Goal: Task Accomplishment & Management: Manage account settings

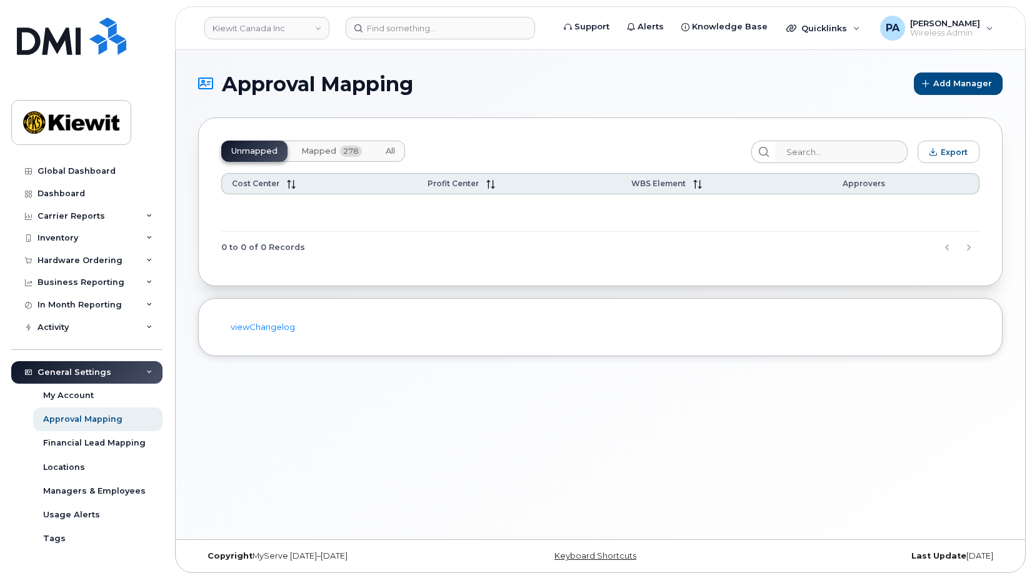
click at [500, 14] on header "Kiewit Canada Inc Support Alerts Knowledge Base Quicklinks Suspend / Cancel Dev…" at bounding box center [600, 28] width 851 height 44
click at [482, 28] on input at bounding box center [440, 28] width 189 height 23
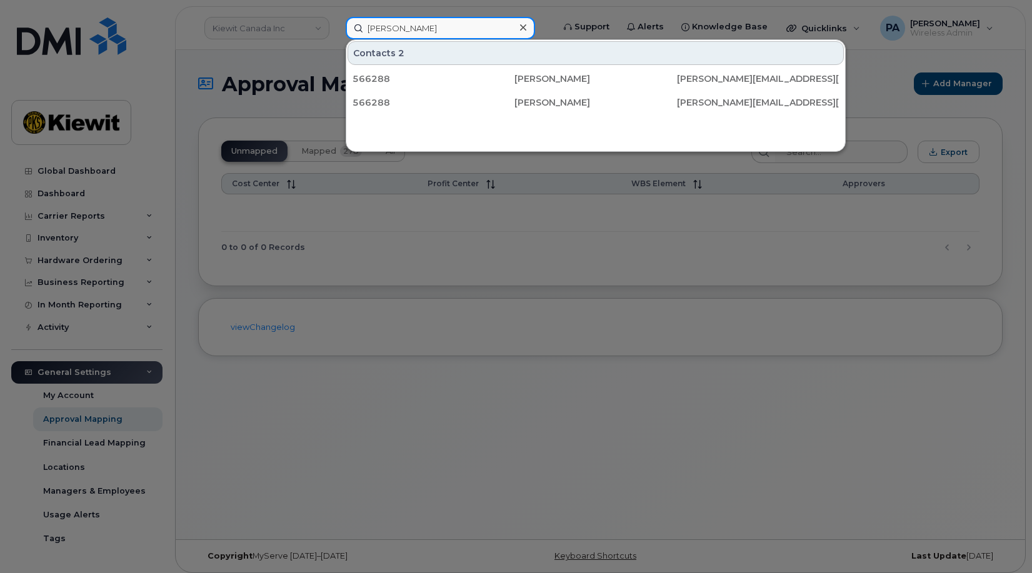
type input "paul birch"
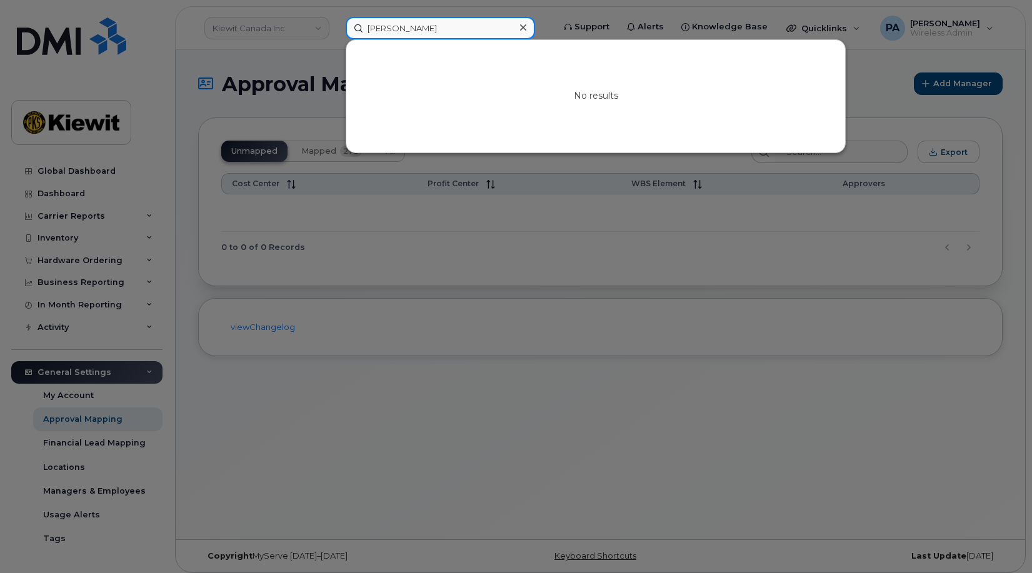
drag, startPoint x: 428, startPoint y: 28, endPoint x: 313, endPoint y: 29, distance: 114.4
click at [336, 29] on div "paul birch No results" at bounding box center [445, 28] width 219 height 23
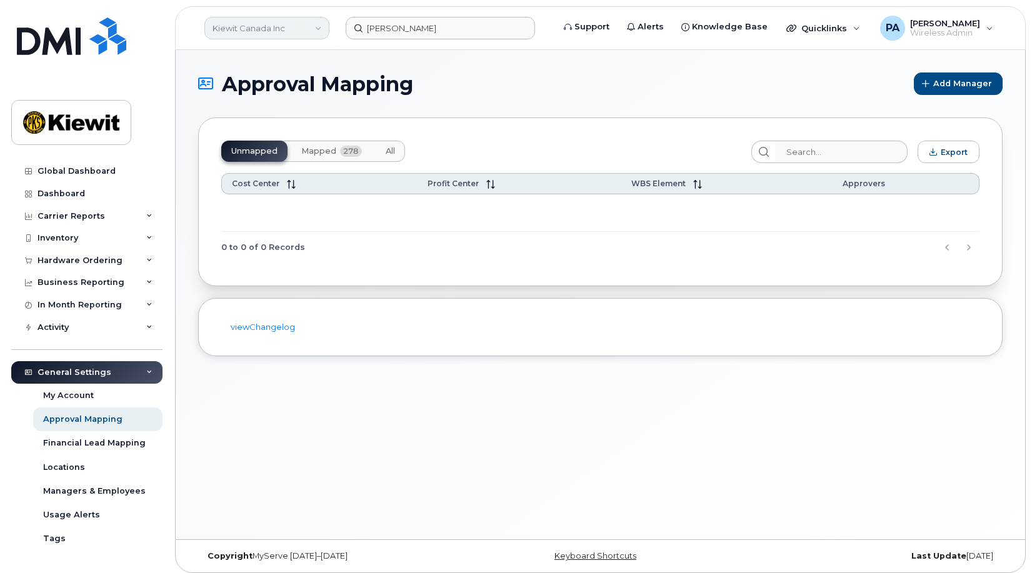
click at [303, 28] on link "Kiewit Canada Inc" at bounding box center [266, 28] width 125 height 23
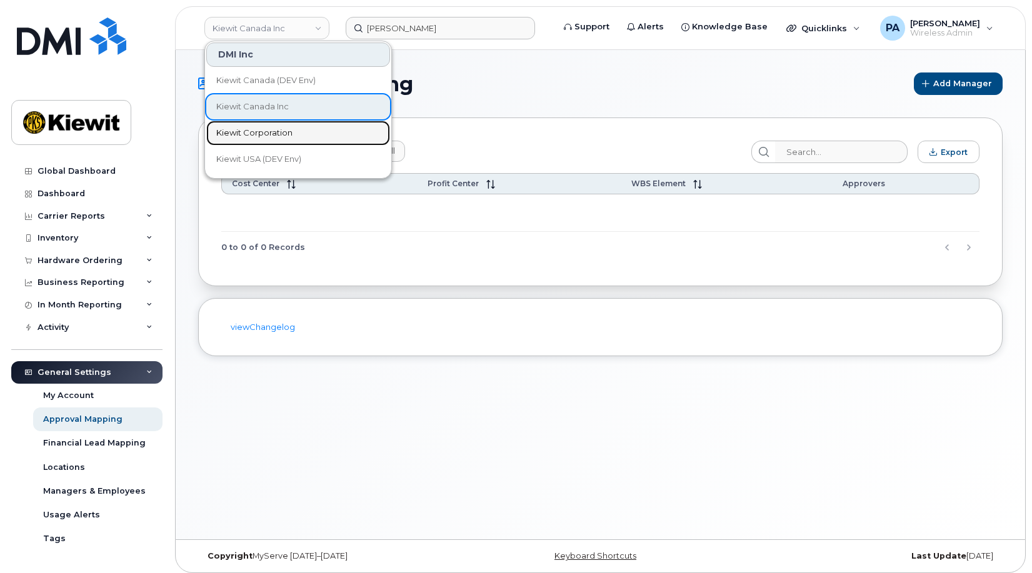
drag, startPoint x: 270, startPoint y: 131, endPoint x: 91, endPoint y: 108, distance: 180.9
click at [270, 131] on span "Kiewit Corporation" at bounding box center [254, 133] width 76 height 13
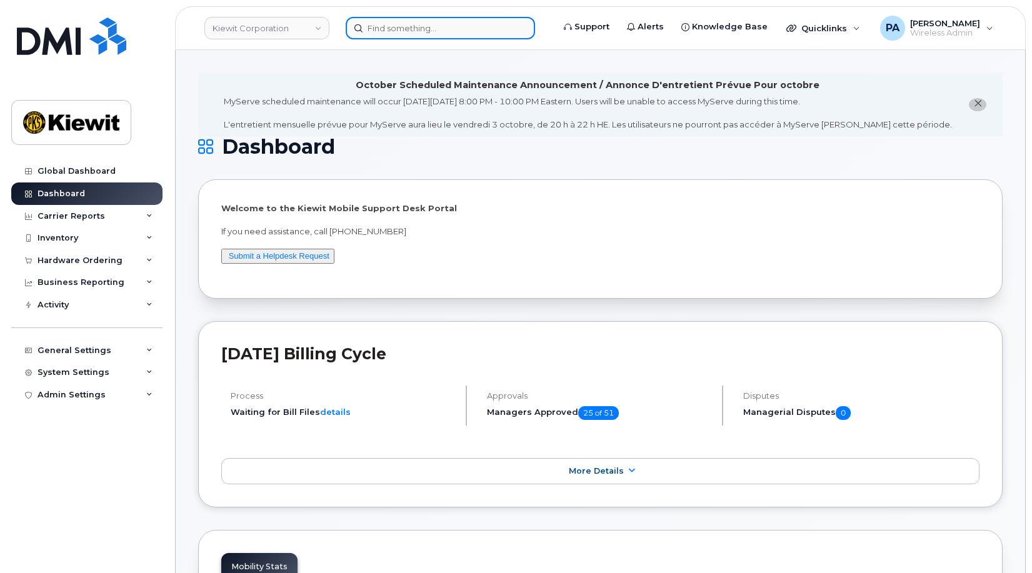
click at [404, 30] on input at bounding box center [440, 28] width 189 height 23
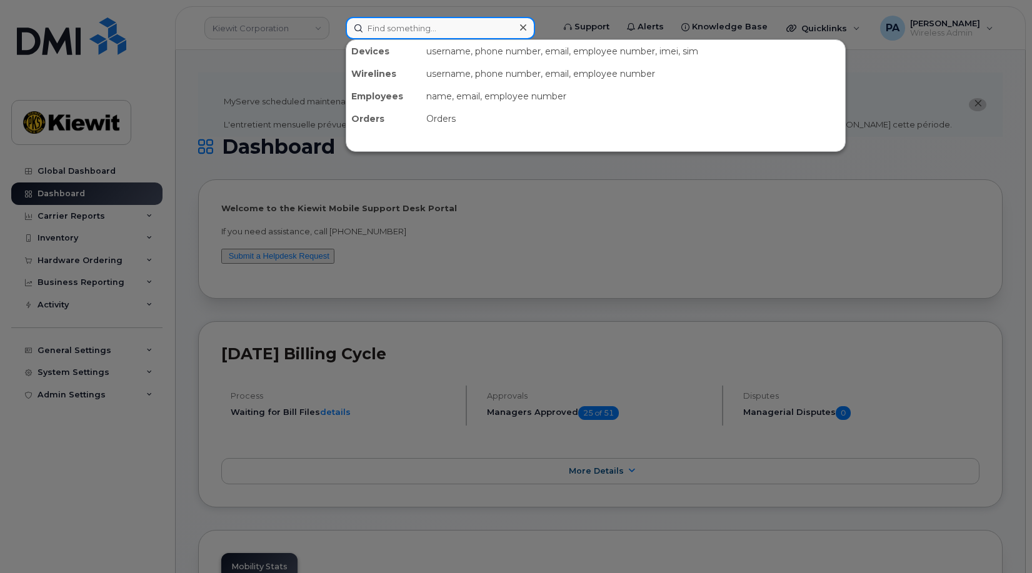
paste input "6028281281"
type input "6028281281"
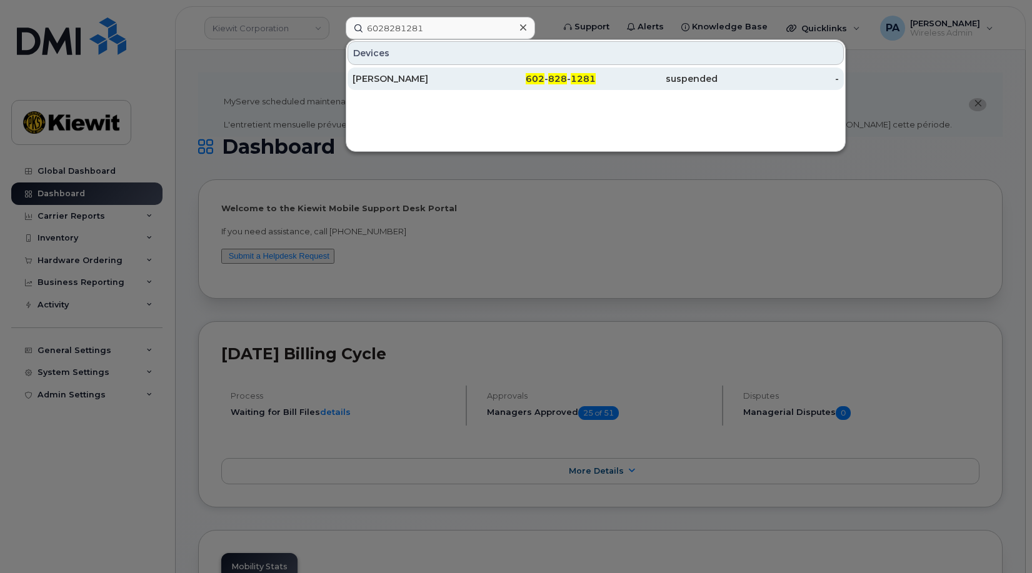
click at [392, 73] on div "[PERSON_NAME]" at bounding box center [414, 79] width 122 height 13
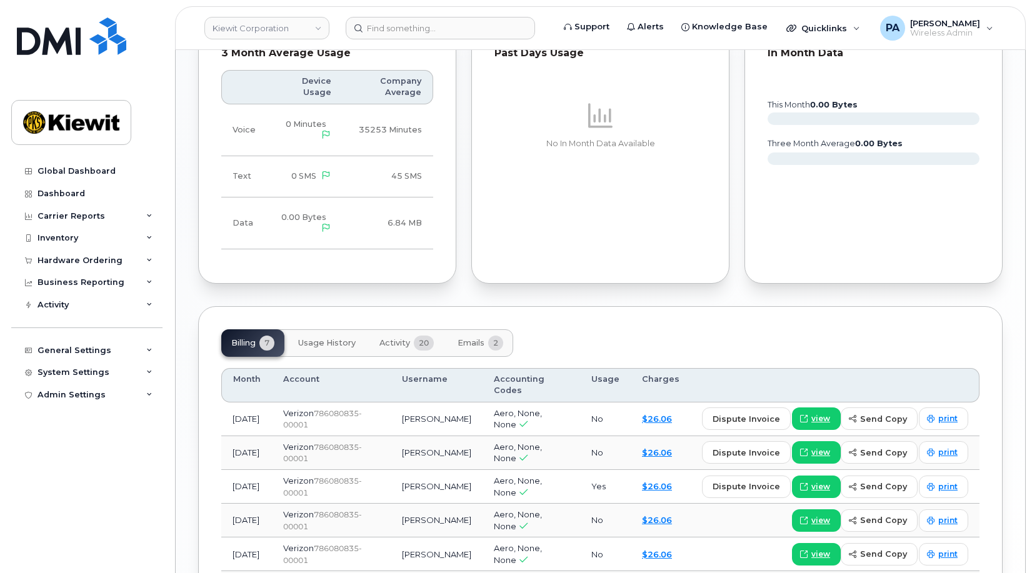
scroll to position [964, 0]
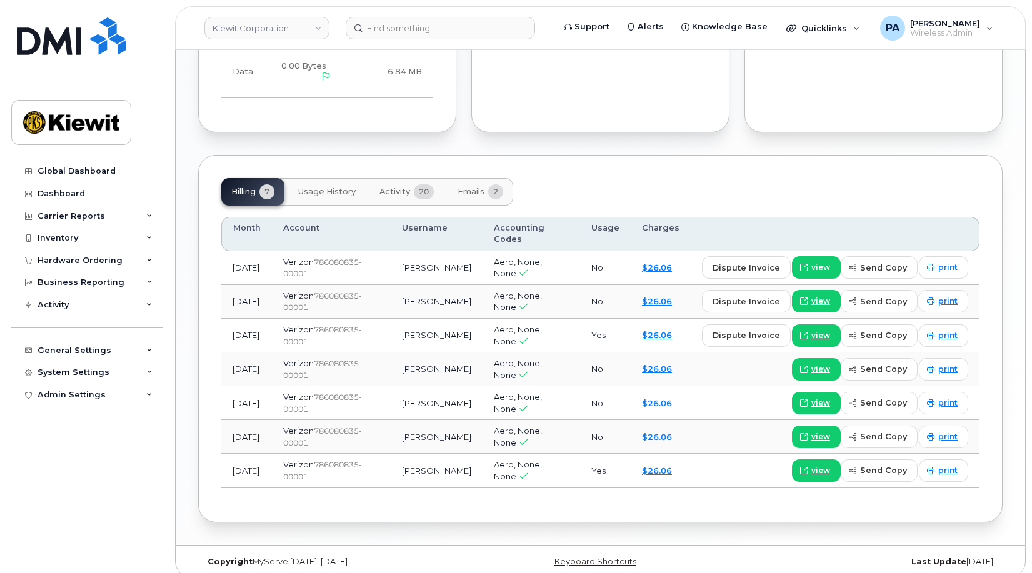
click at [395, 193] on span "Activity" at bounding box center [395, 192] width 31 height 10
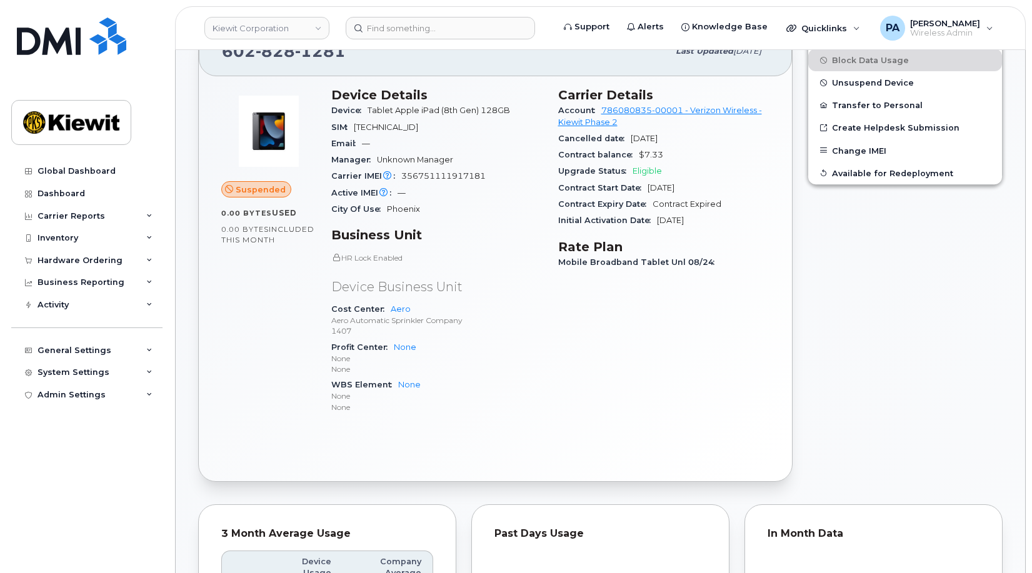
scroll to position [0, 0]
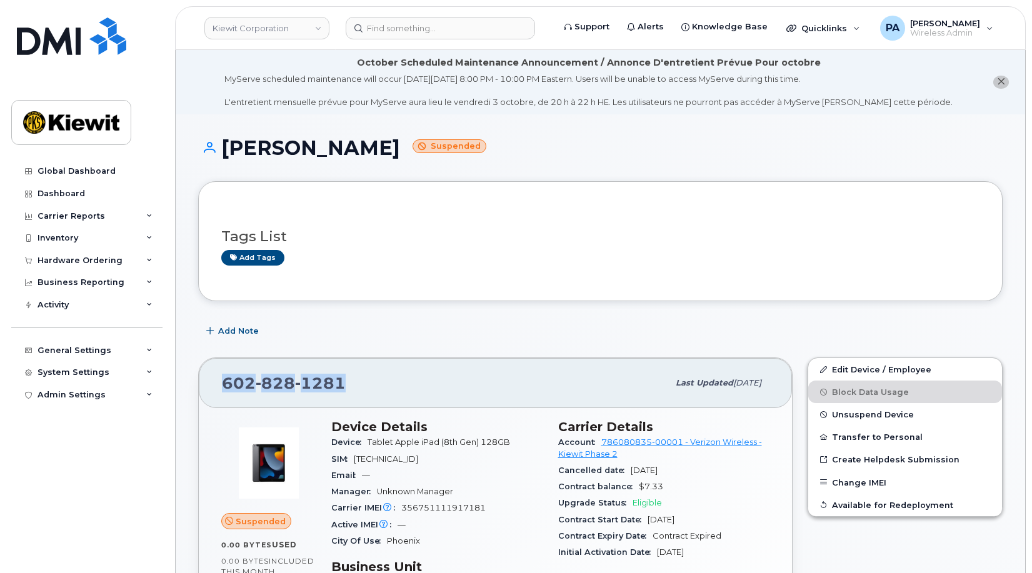
drag, startPoint x: 254, startPoint y: 383, endPoint x: 203, endPoint y: 384, distance: 51.3
click at [203, 384] on div "602 828 1281 Last updated Sep 06, 2025" at bounding box center [495, 383] width 593 height 50
drag, startPoint x: 487, startPoint y: 507, endPoint x: 399, endPoint y: 509, distance: 88.2
click at [399, 509] on div "Carrier IMEI Carrier IMEI is reported during the last billing cycle or change o…" at bounding box center [437, 508] width 212 height 16
copy span "356751111917181"
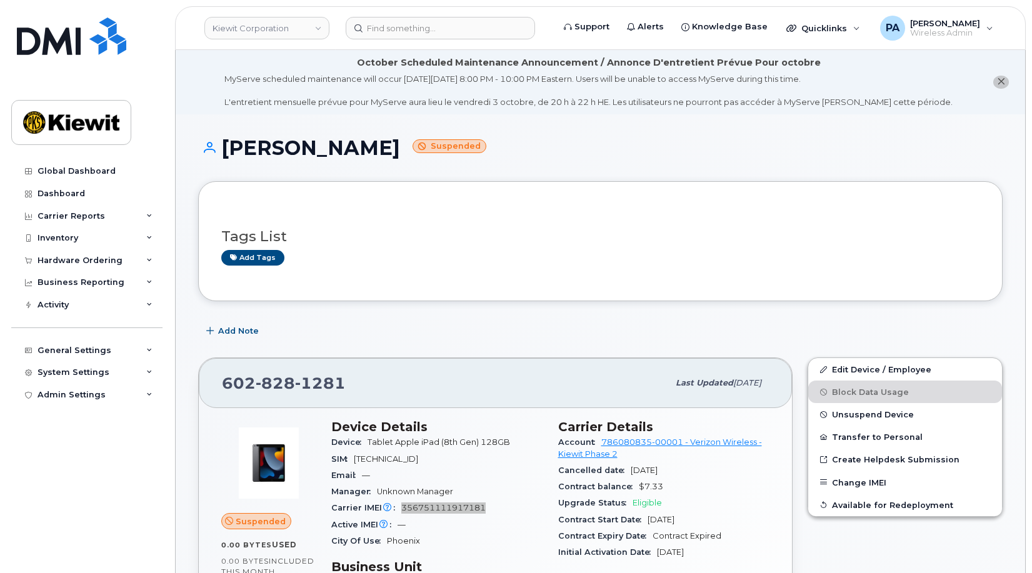
scroll to position [125, 0]
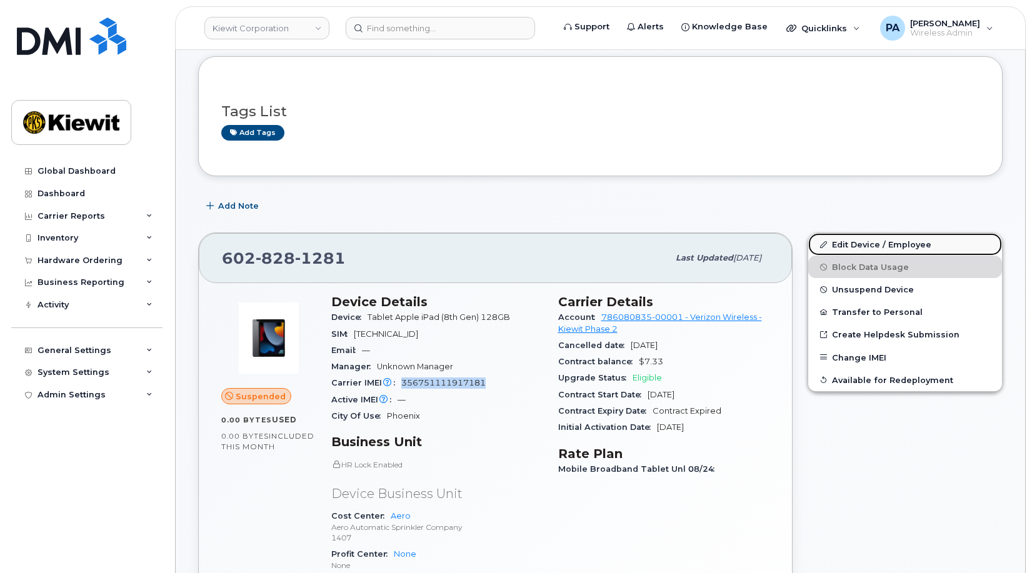
click at [906, 241] on link "Edit Device / Employee" at bounding box center [906, 244] width 194 height 23
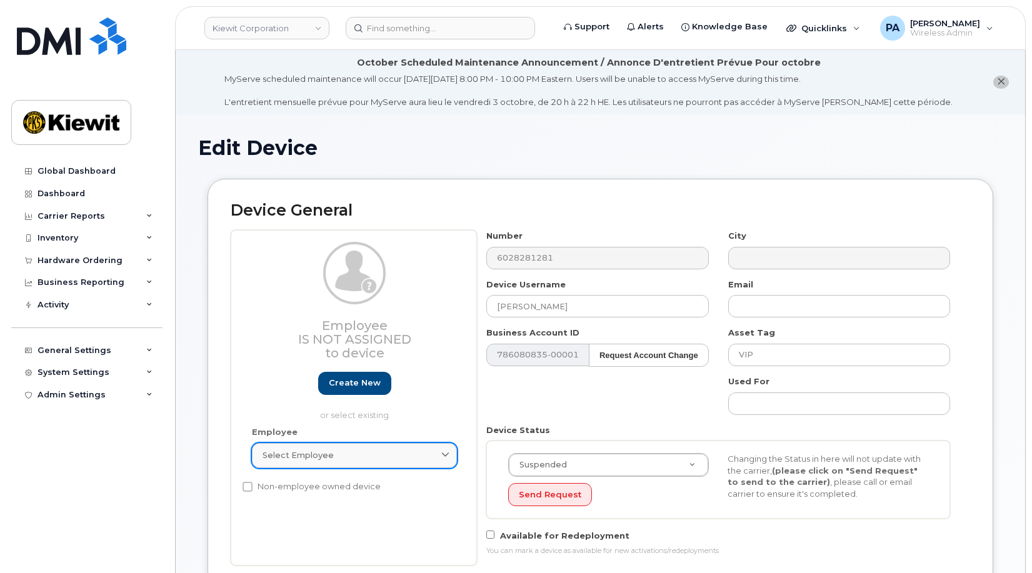
click at [361, 454] on div "Select employee" at bounding box center [355, 456] width 184 height 12
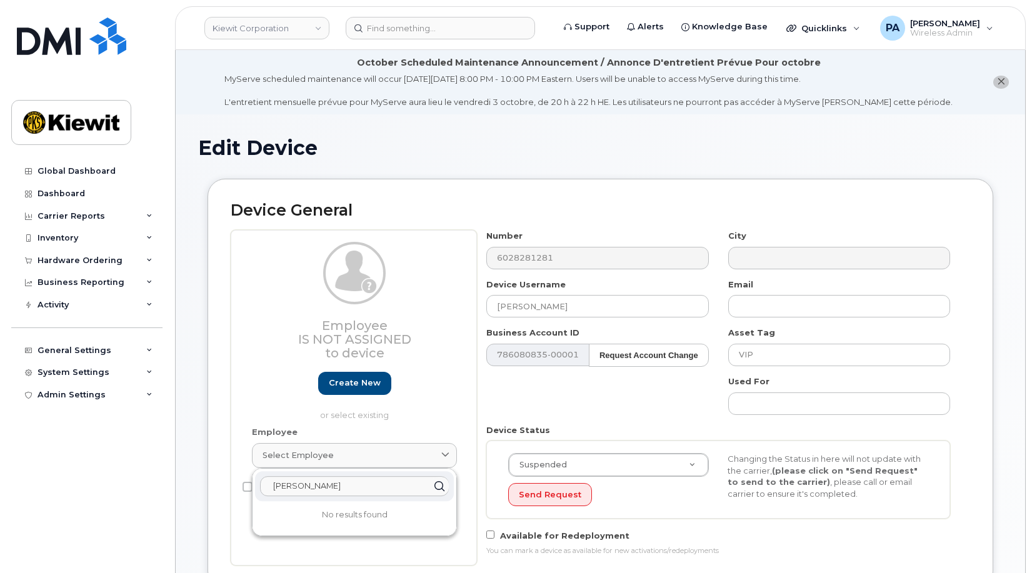
drag, startPoint x: 321, startPoint y: 486, endPoint x: 12, endPoint y: 502, distance: 309.9
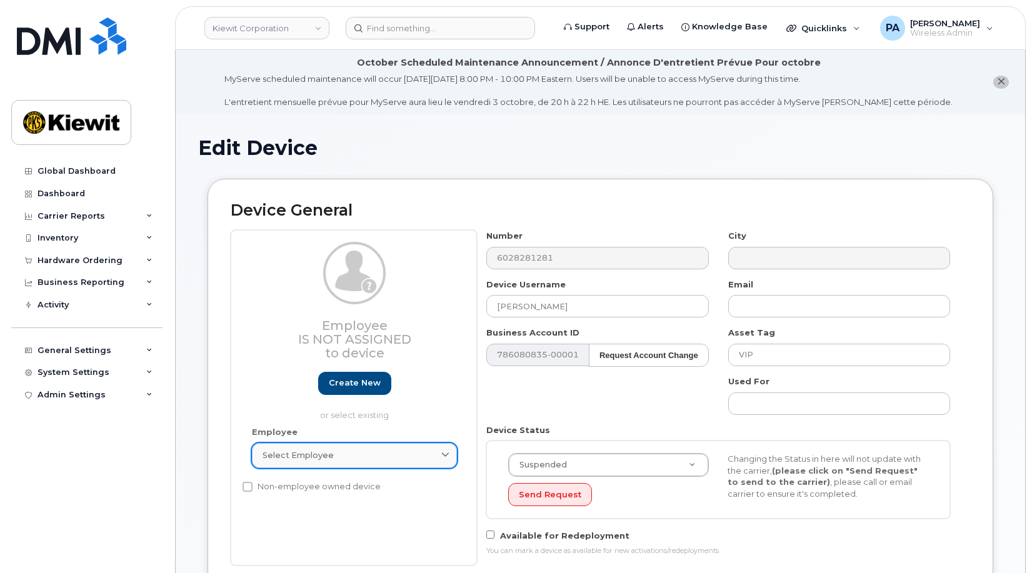
click at [360, 455] on div "Select employee" at bounding box center [355, 456] width 184 height 12
paste input "Ron.Keenom@kiewit.c"
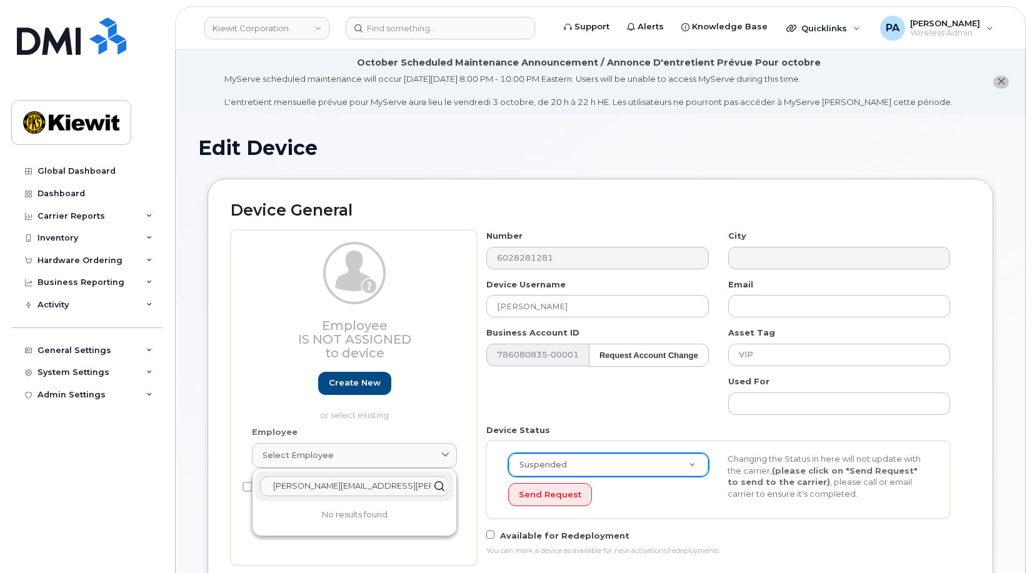
drag, startPoint x: 326, startPoint y: 485, endPoint x: 532, endPoint y: 468, distance: 207.0
click at [532, 468] on div "Employee Is not assigned to device Create new or select existing Employee Selec…" at bounding box center [601, 398] width 740 height 336
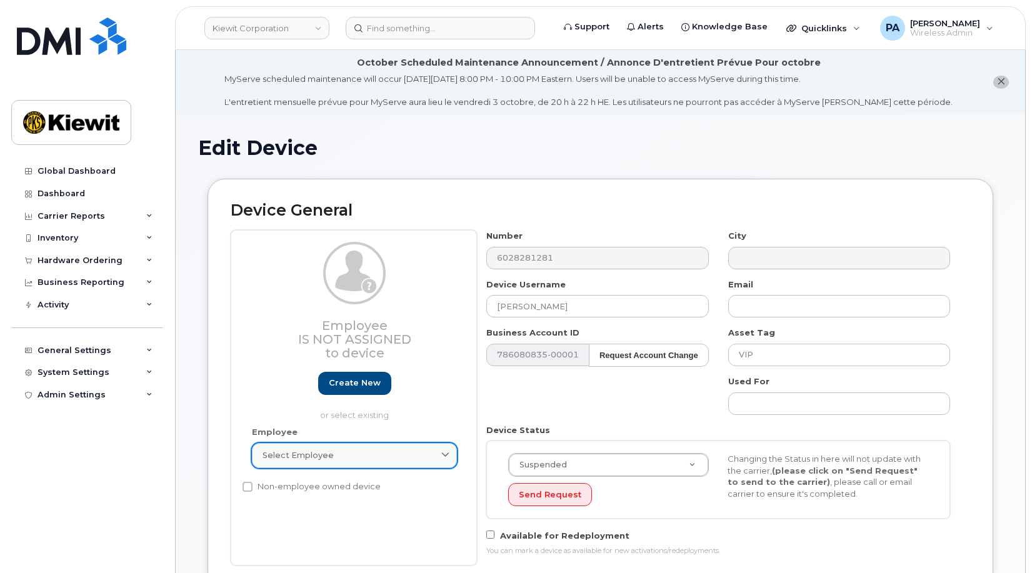
click at [371, 455] on div "Select employee" at bounding box center [355, 456] width 184 height 12
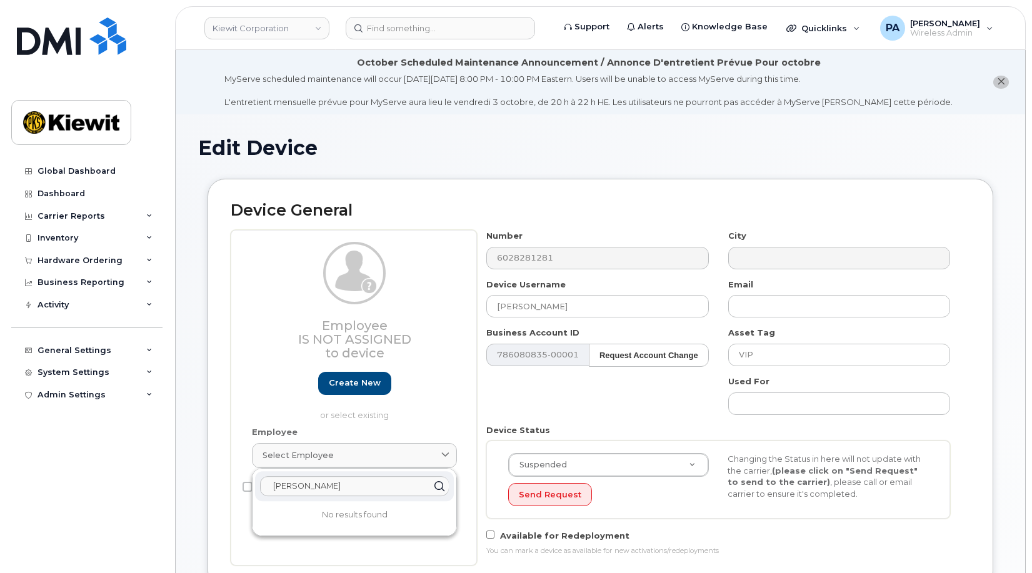
drag, startPoint x: 289, startPoint y: 486, endPoint x: 172, endPoint y: 482, distance: 117.0
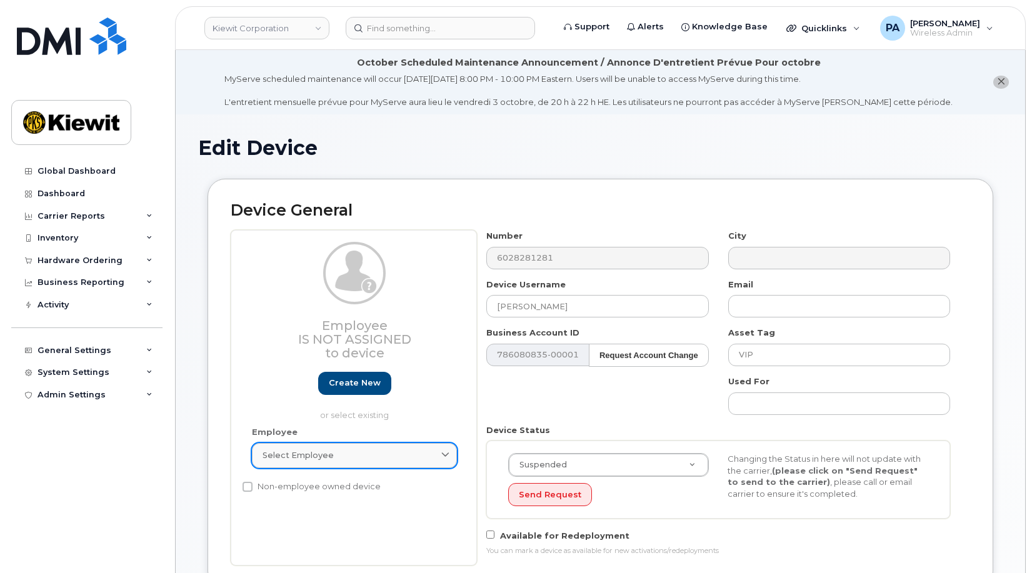
click at [353, 455] on div "Select employee" at bounding box center [355, 456] width 184 height 12
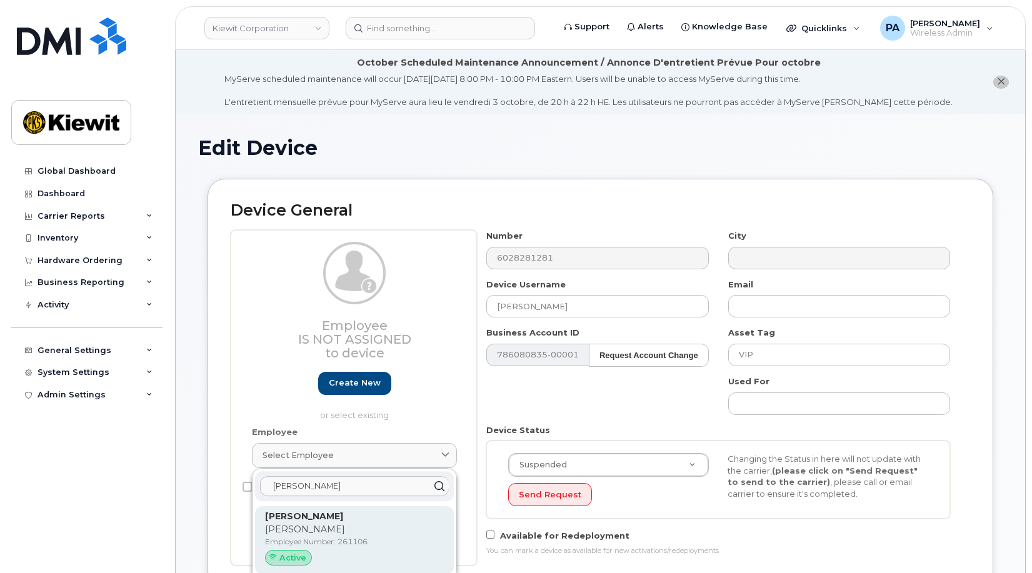
type input "Keenom"
click at [318, 528] on p "Ron" at bounding box center [354, 529] width 179 height 13
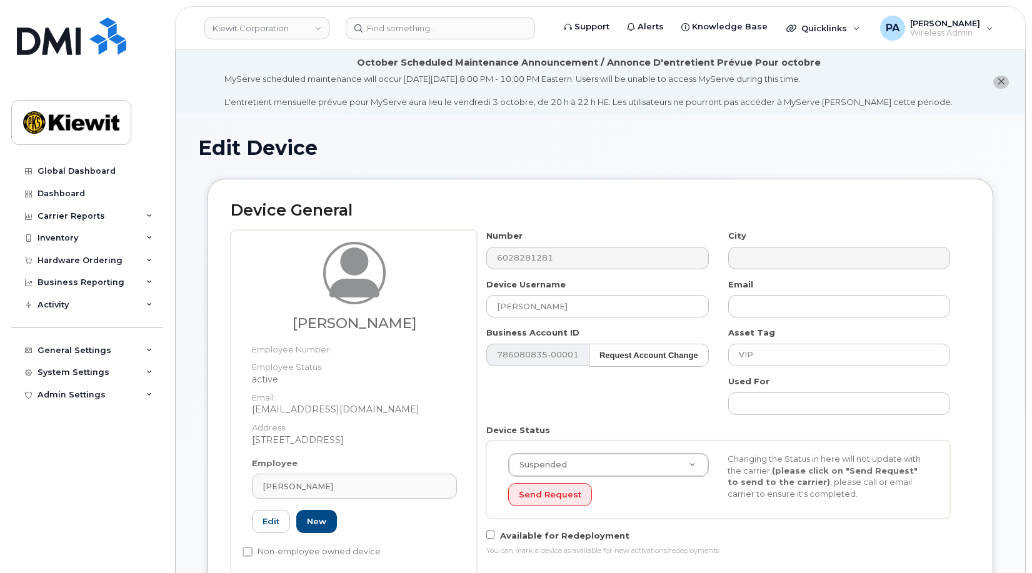
type input "261106"
type input "Ronald Keenom"
type input "rkeenom@aerofire.com"
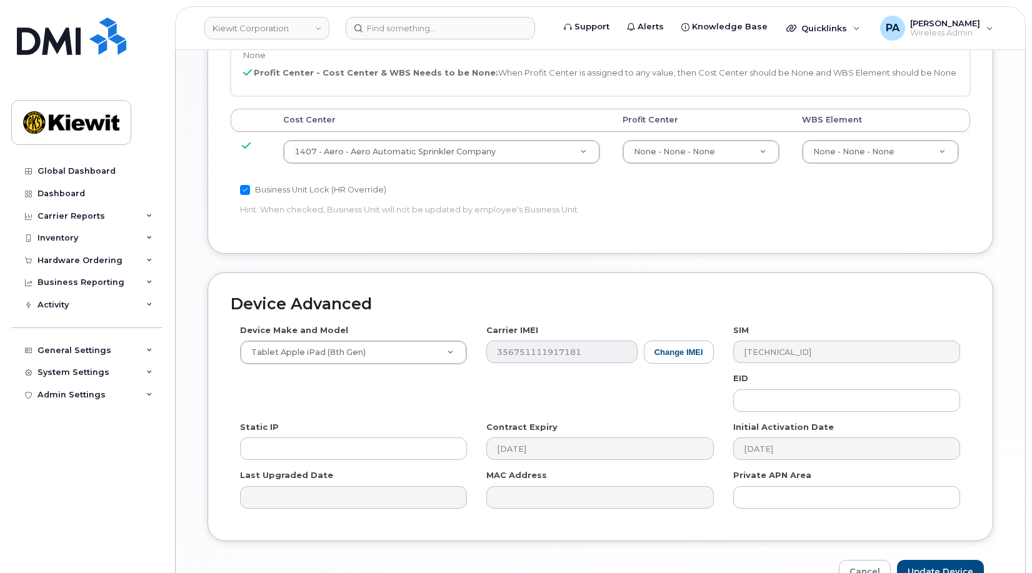
scroll to position [748, 0]
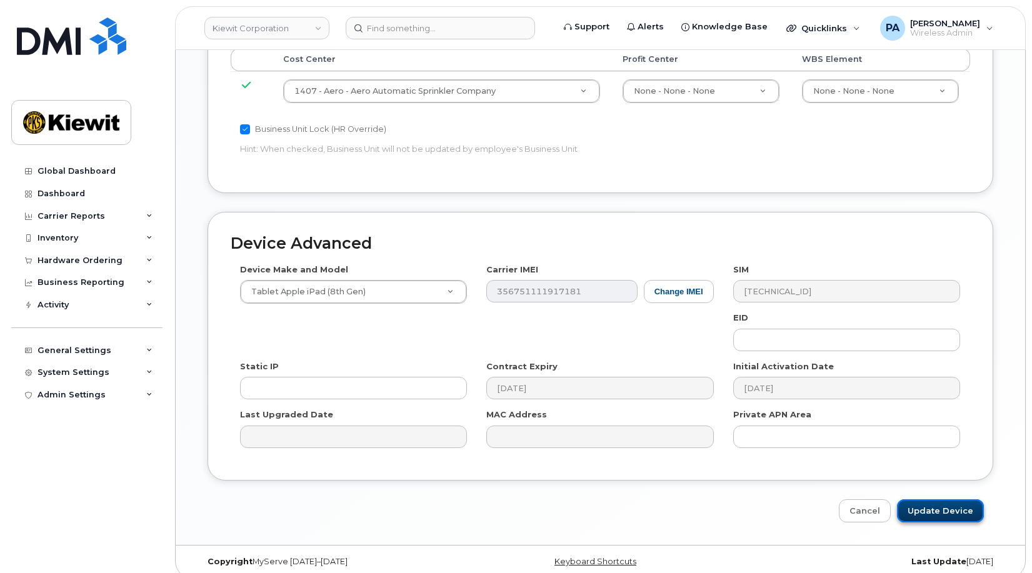
click at [948, 500] on input "Update Device" at bounding box center [940, 511] width 87 height 23
type input "Saving..."
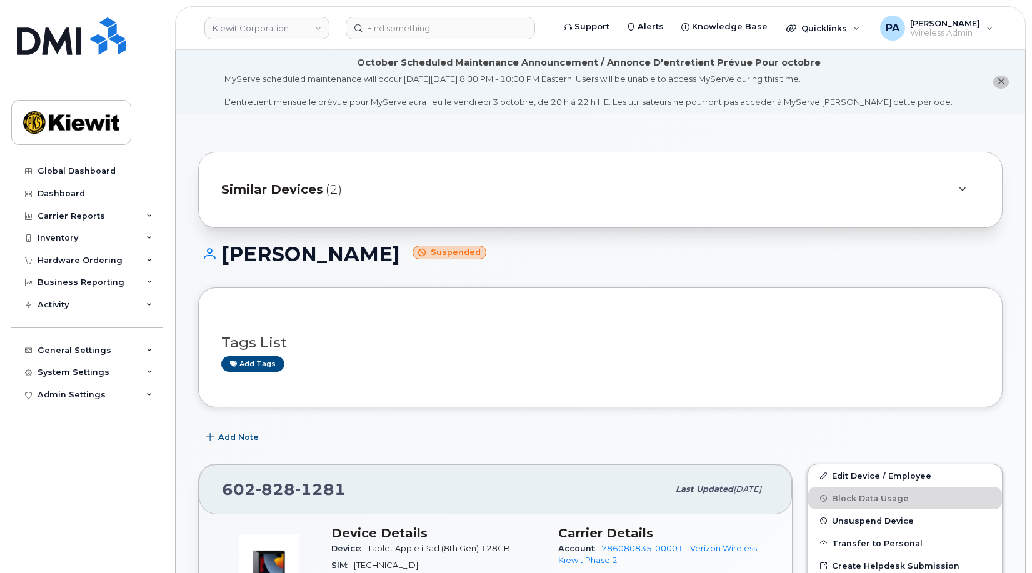
click at [326, 198] on span "(2)" at bounding box center [334, 190] width 16 height 18
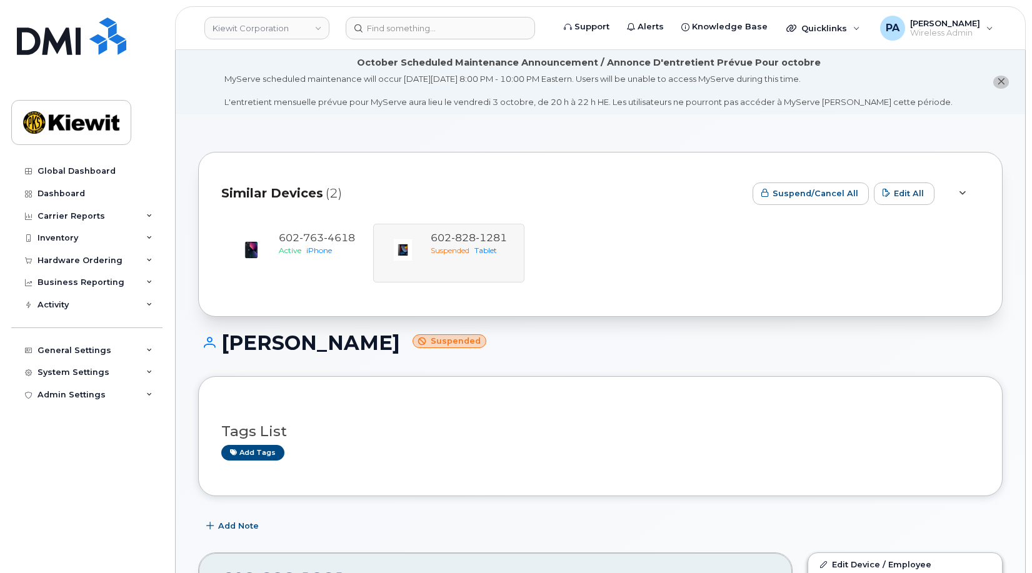
scroll to position [438, 0]
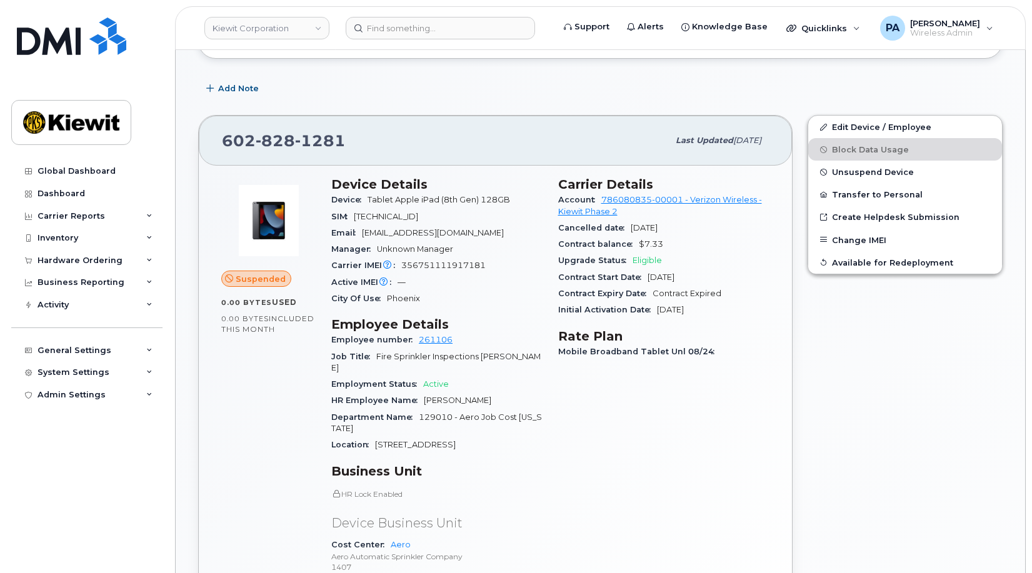
click at [548, 130] on div "[PHONE_NUMBER]" at bounding box center [445, 141] width 446 height 26
click at [385, 34] on input at bounding box center [440, 28] width 189 height 23
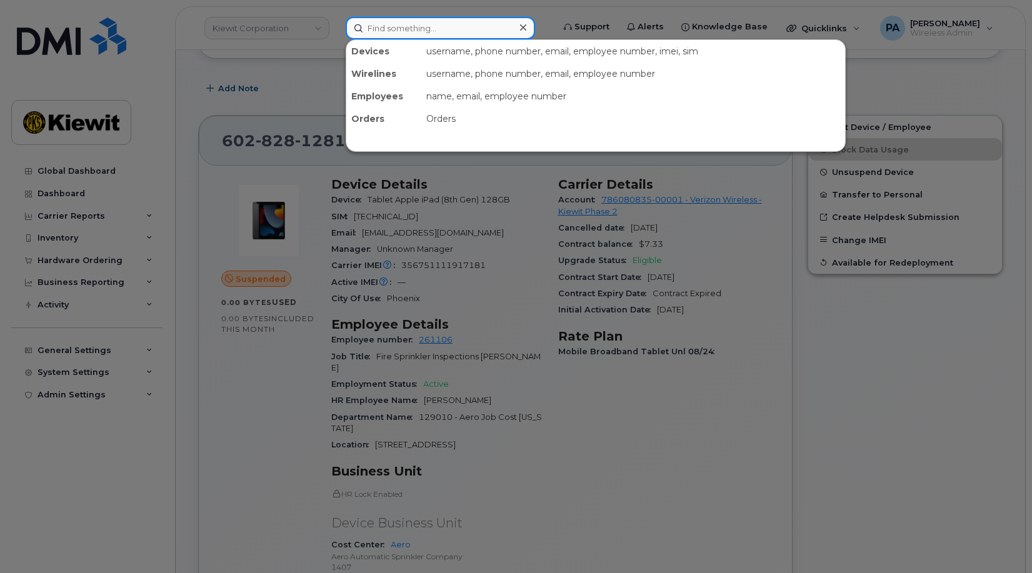
paste input "6028282334"
type input "6028282334"
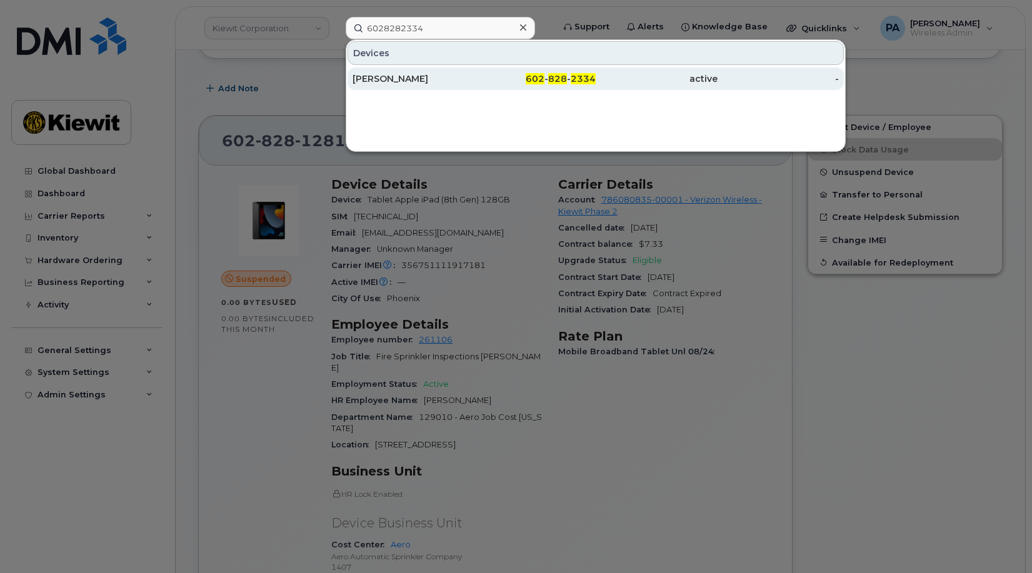
click at [410, 74] on div "[PERSON_NAME]" at bounding box center [414, 79] width 122 height 13
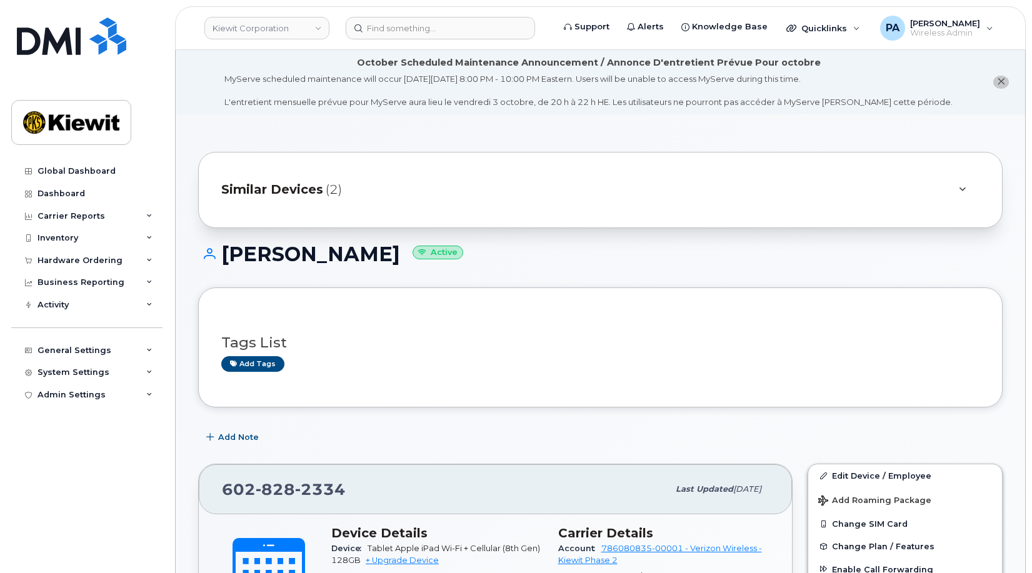
click at [312, 185] on span "Similar Devices" at bounding box center [272, 190] width 102 height 18
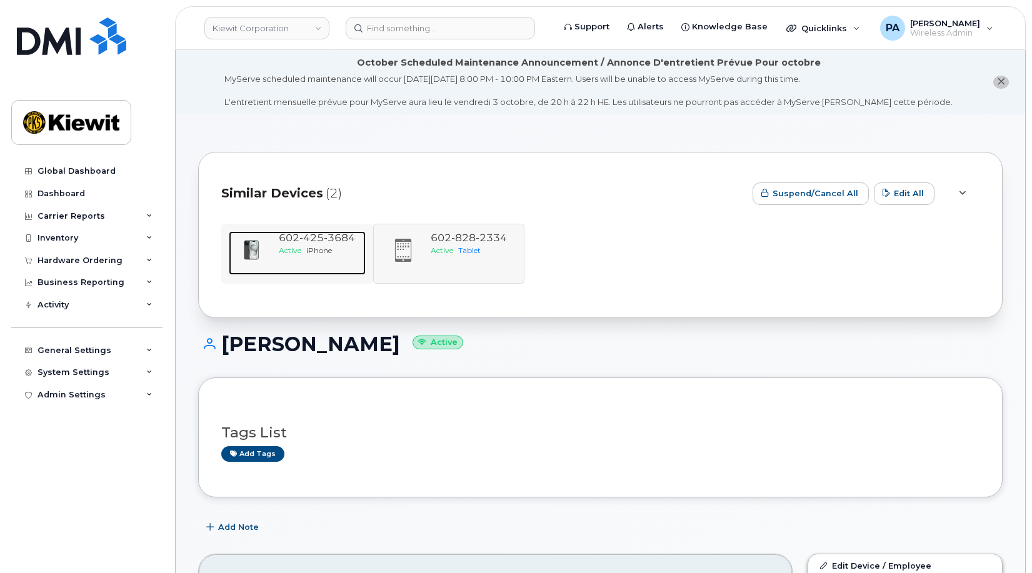
click at [295, 237] on span "[PHONE_NUMBER]" at bounding box center [317, 238] width 76 height 12
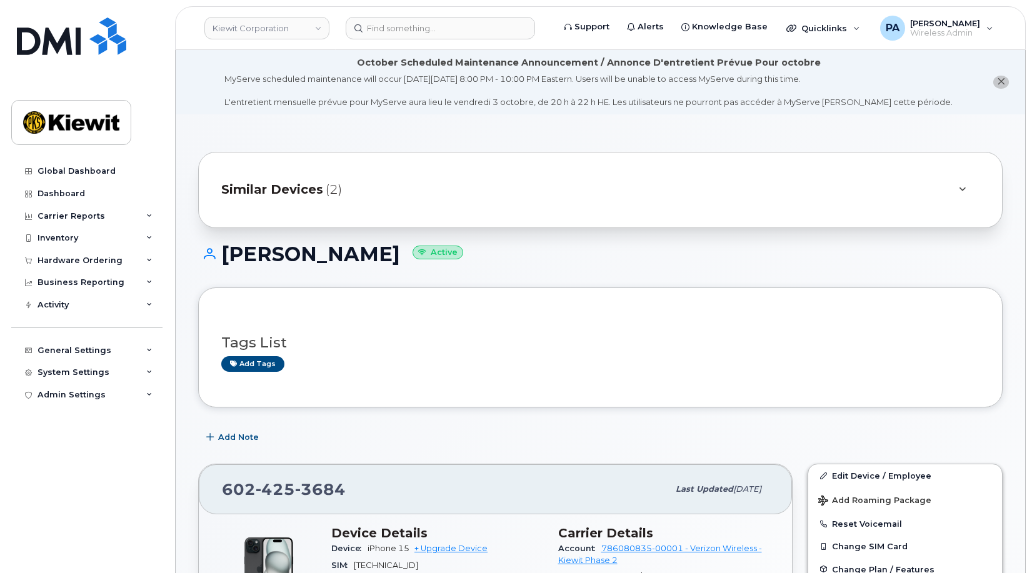
click at [310, 189] on span "Similar Devices" at bounding box center [272, 190] width 102 height 18
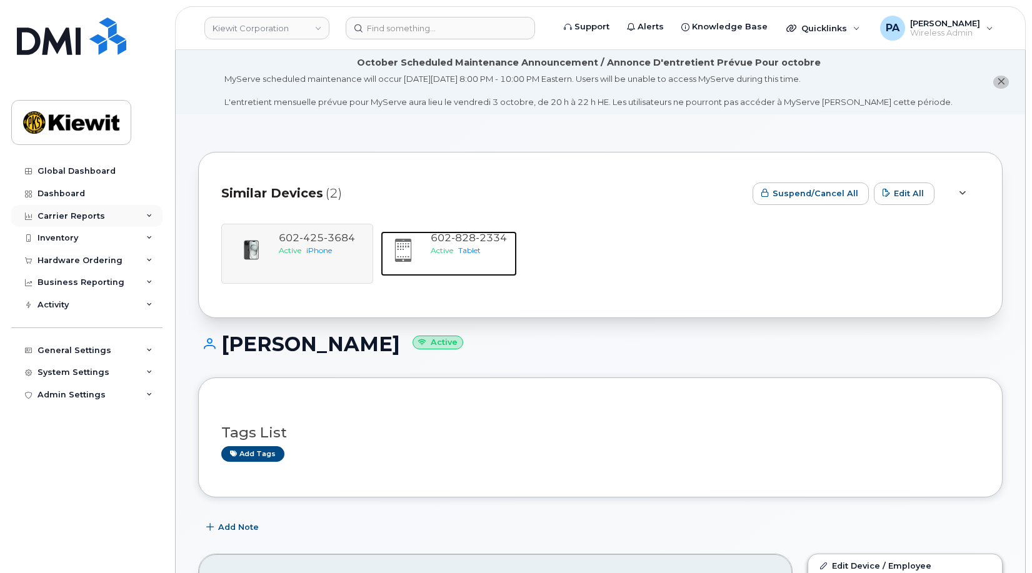
click at [452, 236] on span "828" at bounding box center [463, 238] width 24 height 12
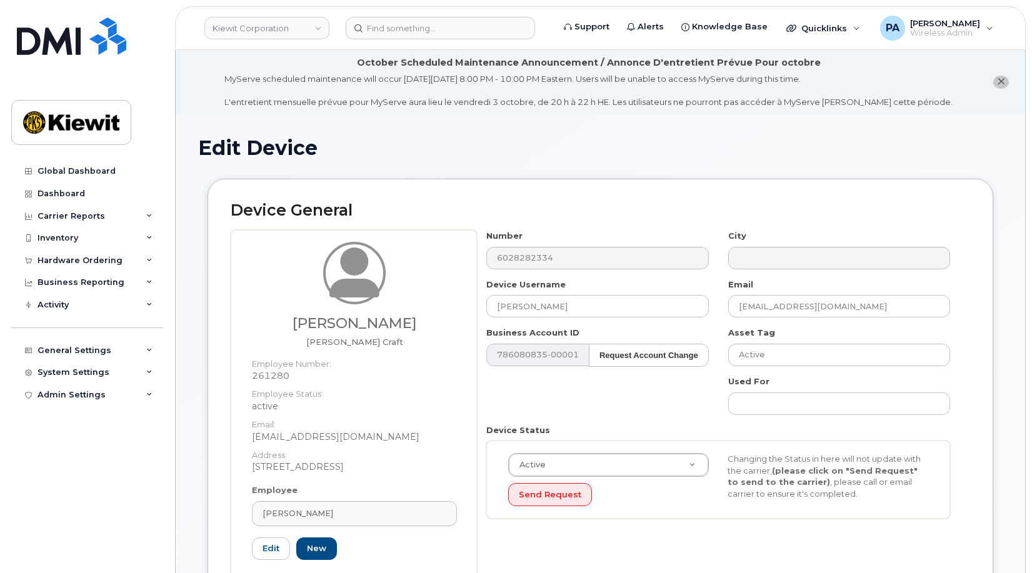
drag, startPoint x: 346, startPoint y: 512, endPoint x: 206, endPoint y: 518, distance: 140.2
click at [206, 518] on div "Device General Daniel Dowell Foreman Craft Employee Number: 261280 Employee Sta…" at bounding box center [600, 414] width 805 height 471
click at [336, 510] on div "Daniel Dowell" at bounding box center [355, 514] width 184 height 12
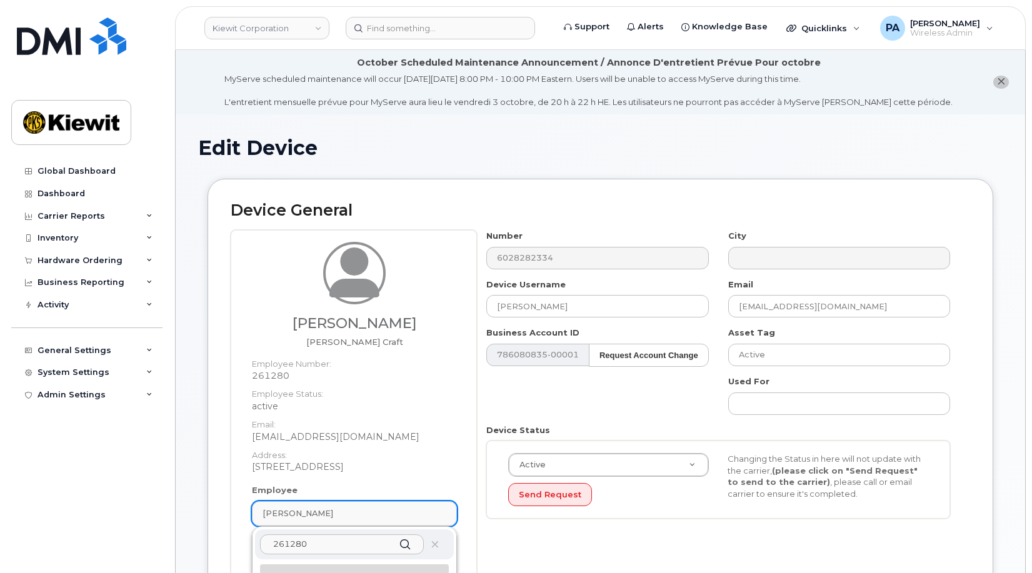
scroll to position [188, 0]
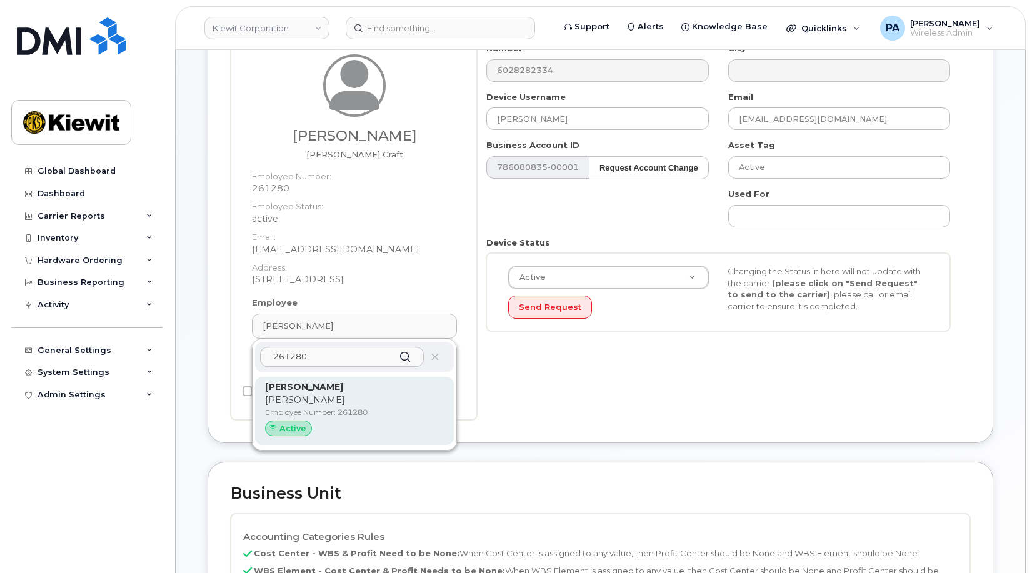
type input "261280"
click at [306, 393] on p "Daniel Dowell" at bounding box center [354, 387] width 179 height 13
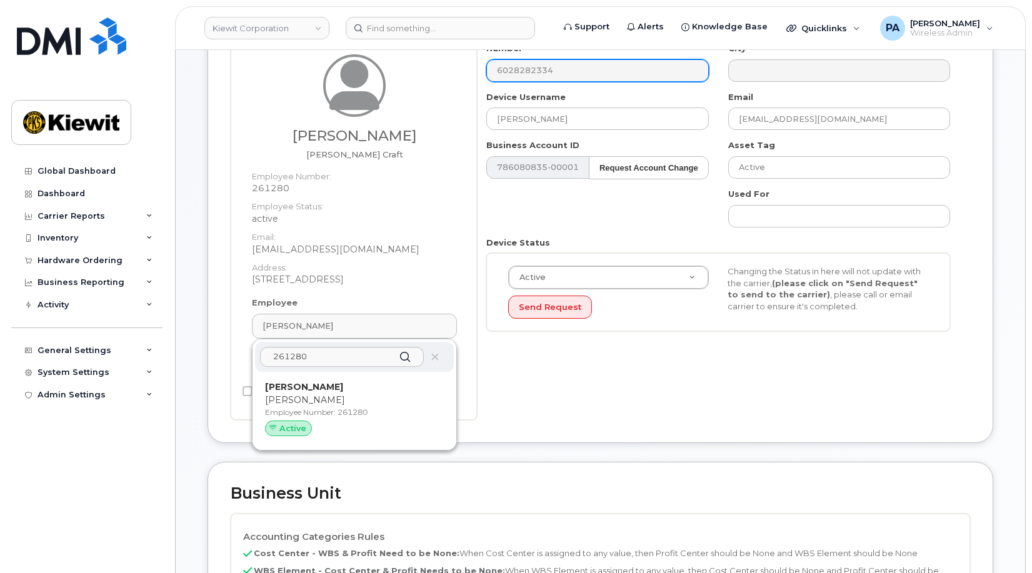
type input "Daniel Dowell"
type input "ddowell@aerofire.com"
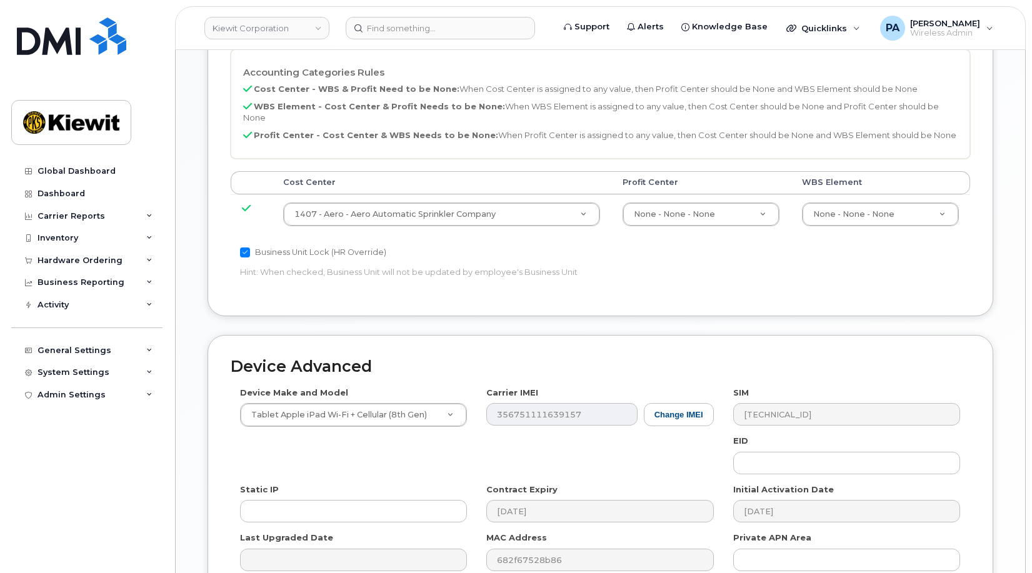
scroll to position [748, 0]
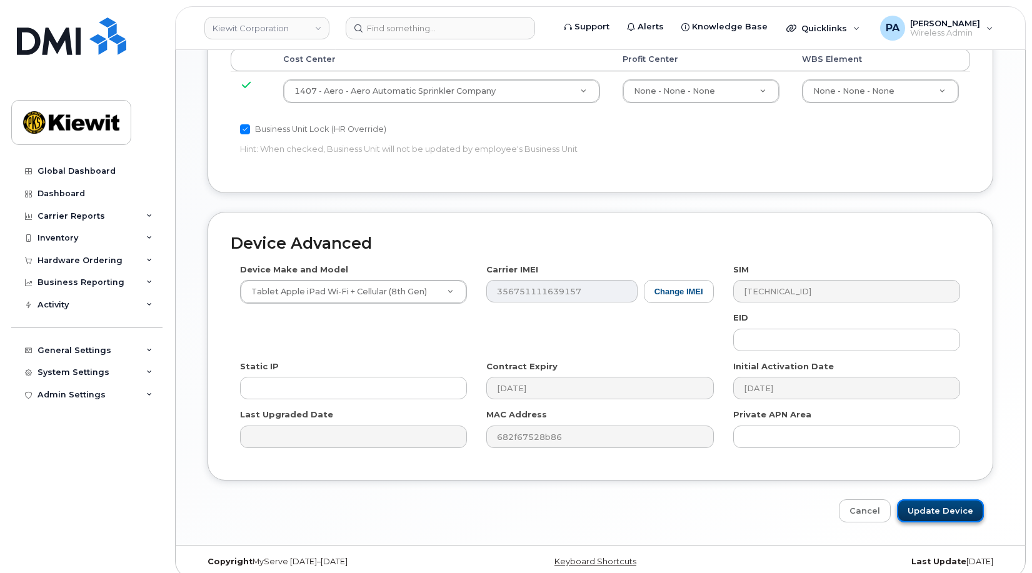
click at [952, 500] on input "Update Device" at bounding box center [940, 511] width 87 height 23
type input "Saving..."
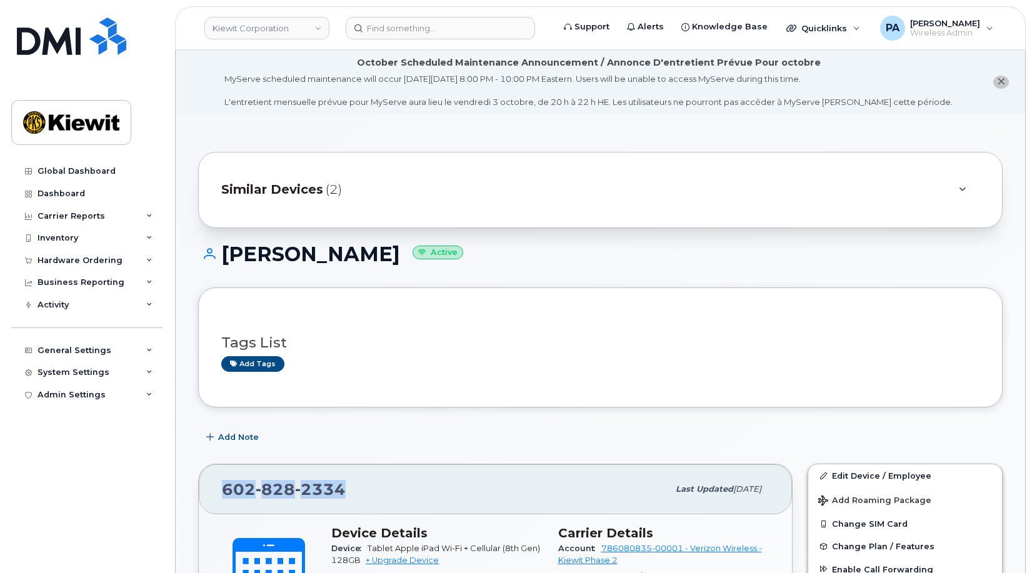
drag, startPoint x: 351, startPoint y: 497, endPoint x: 214, endPoint y: 488, distance: 136.6
click at [214, 488] on div "[PHONE_NUMBER] Last updated [DATE]" at bounding box center [495, 490] width 593 height 50
copy span "[PHONE_NUMBER]"
click at [277, 26] on link "Kiewit Corporation" at bounding box center [266, 28] width 125 height 23
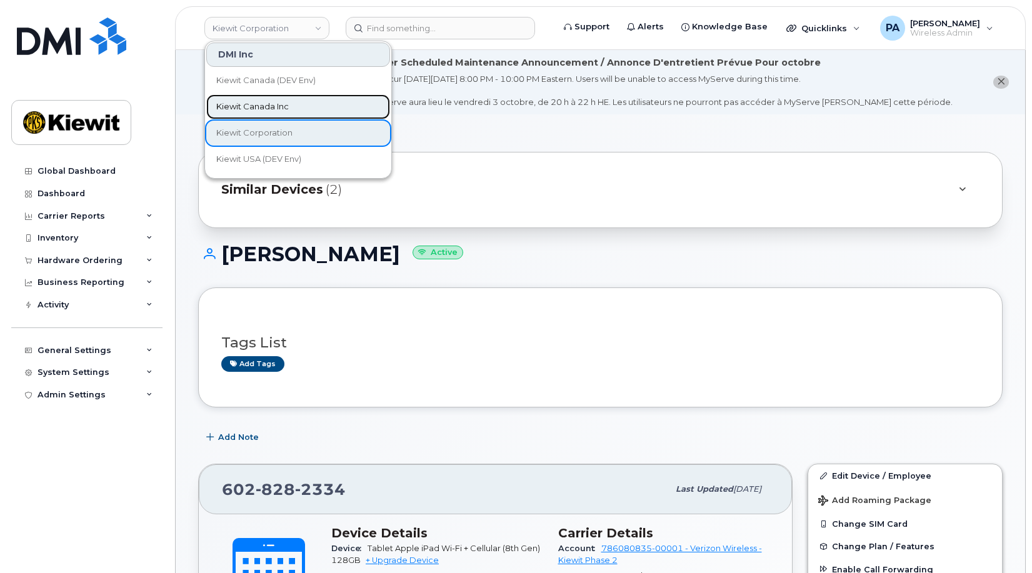
click at [251, 103] on span "Kiewit Canada Inc" at bounding box center [252, 107] width 73 height 13
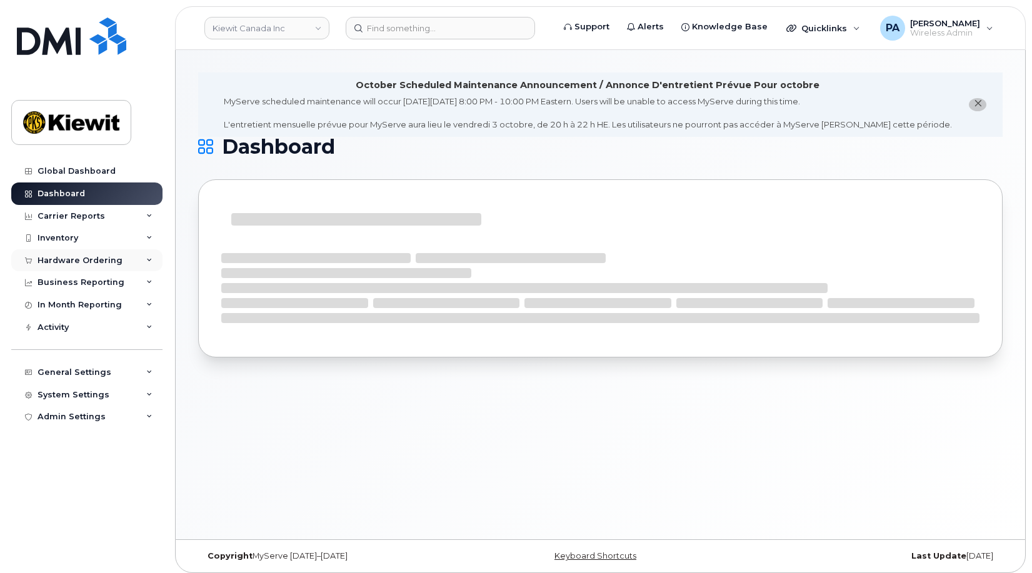
click at [57, 261] on div "Hardware Ordering" at bounding box center [80, 261] width 85 height 10
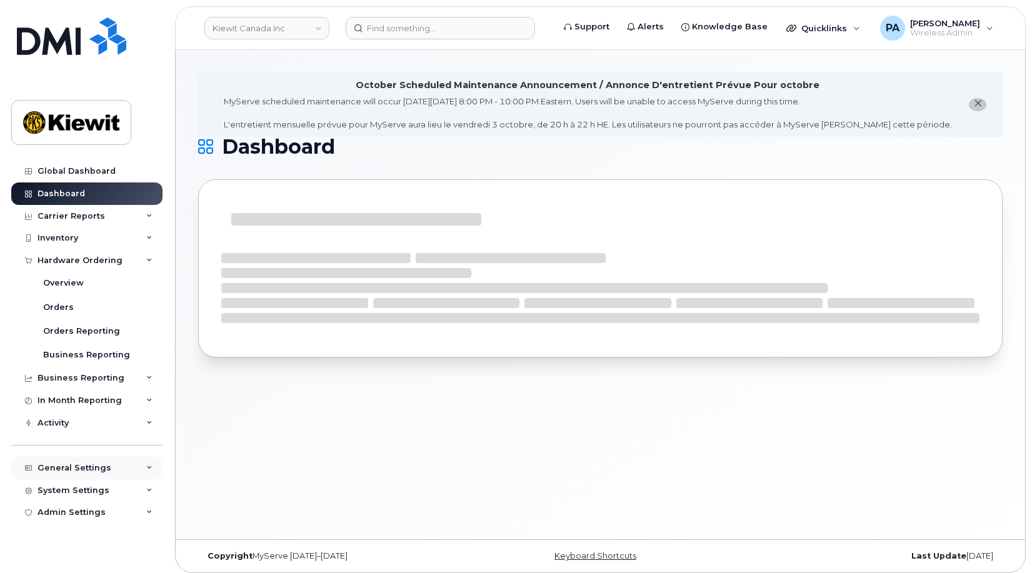
click at [70, 471] on div "General Settings" at bounding box center [75, 468] width 74 height 10
click at [70, 515] on div "Approval Mapping" at bounding box center [82, 515] width 79 height 11
